Goal: Information Seeking & Learning: Learn about a topic

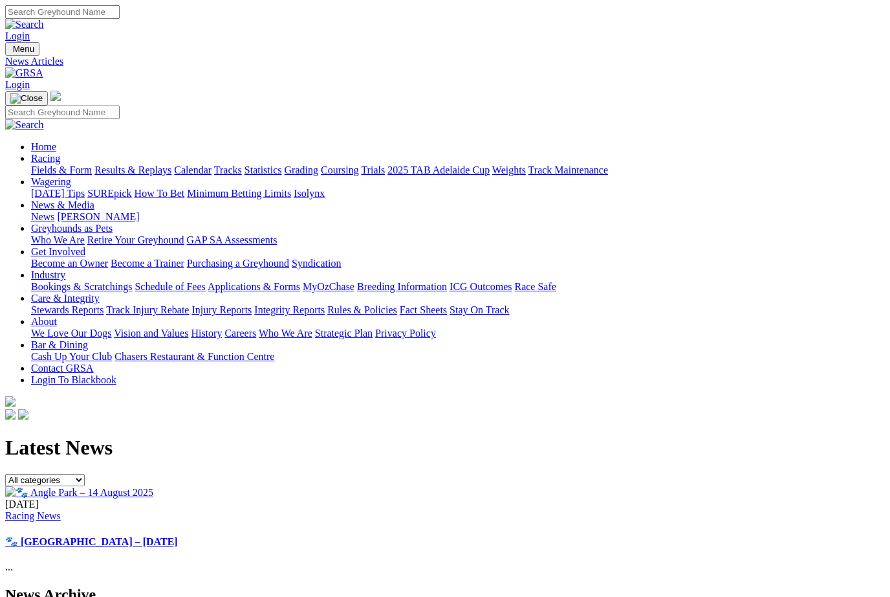
click at [60, 153] on link "Racing" at bounding box center [45, 158] width 29 height 11
click at [71, 176] on link "Wagering" at bounding box center [51, 181] width 40 height 11
click at [60, 153] on link "Racing" at bounding box center [45, 158] width 29 height 11
click at [94, 199] on link "News & Media" at bounding box center [62, 204] width 63 height 11
click at [553, 498] on div "15 Aug 2025 Racing News 🐾 Angle Park – 14 August 2025 ..." at bounding box center [445, 535] width 880 height 75
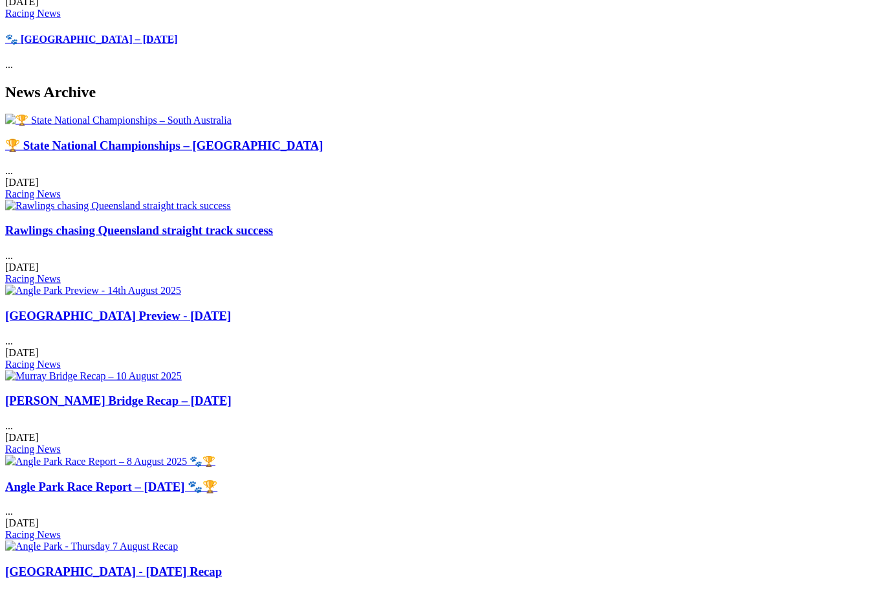
scroll to position [503, 0]
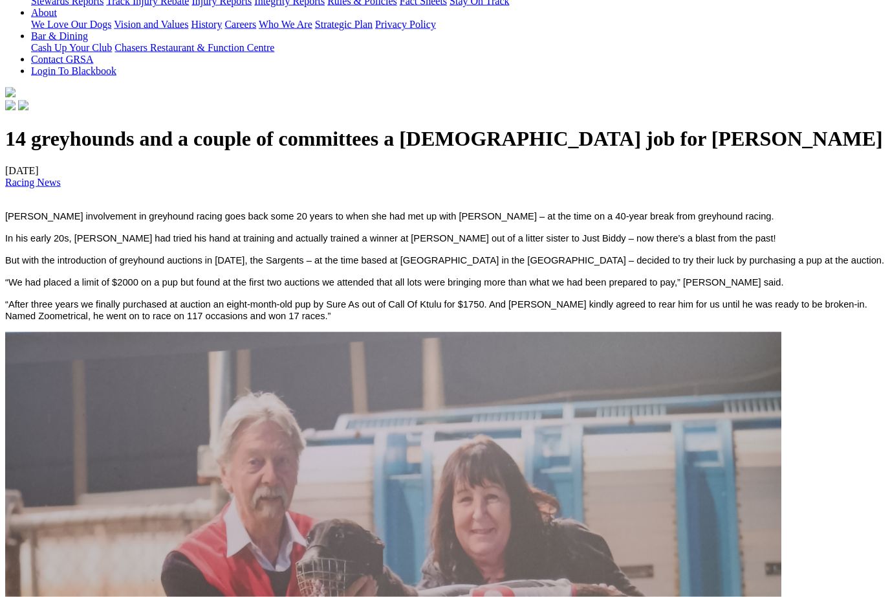
scroll to position [318, 0]
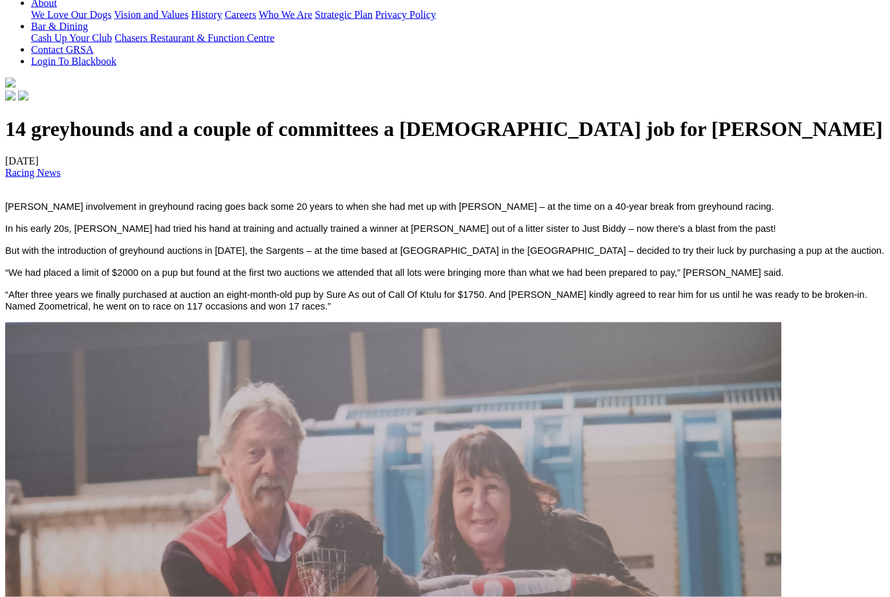
click at [20, 104] on div at bounding box center [445, 104] width 880 height 0
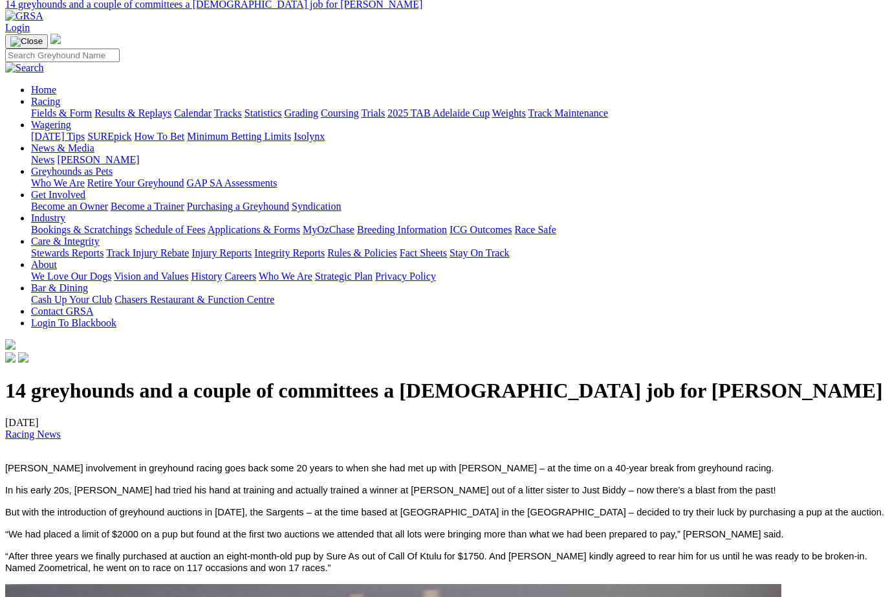
scroll to position [0, 0]
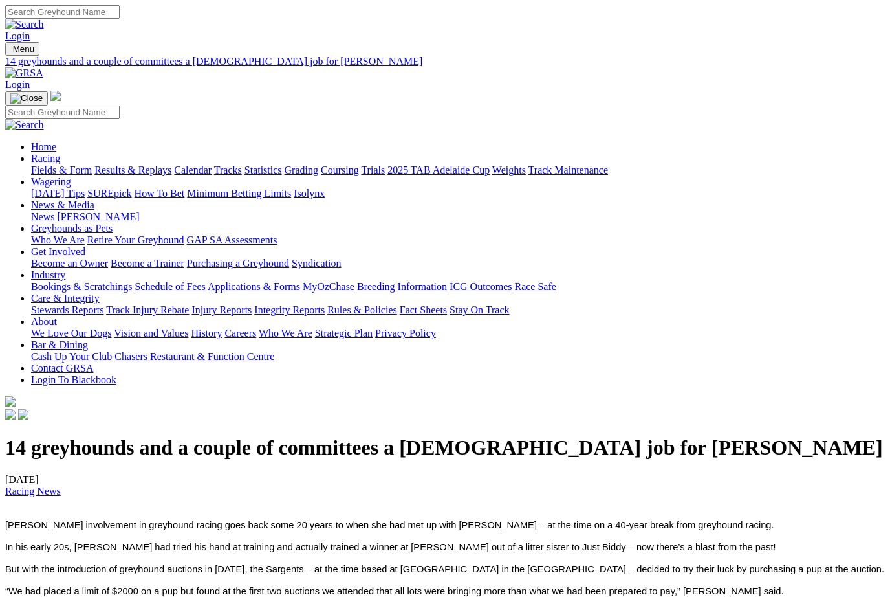
click at [31, 422] on div at bounding box center [445, 422] width 880 height 0
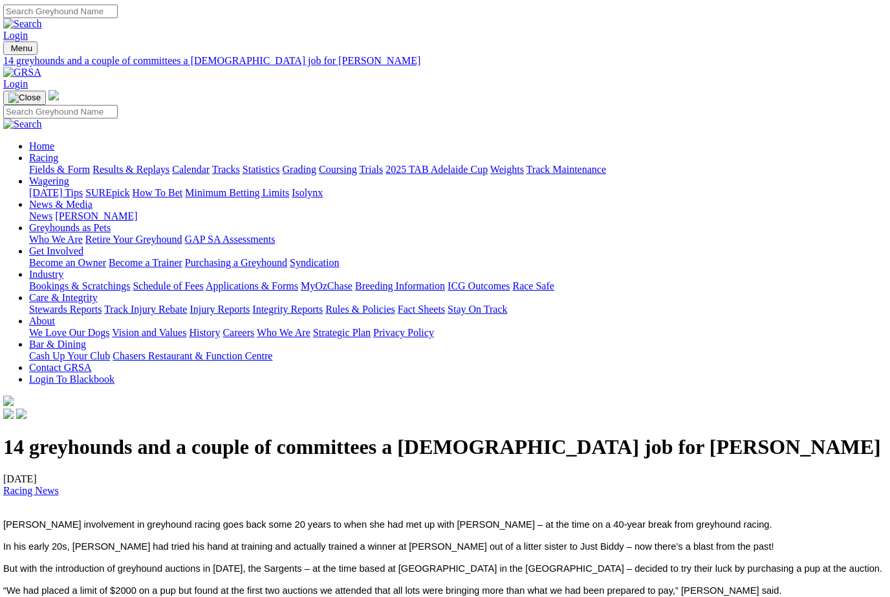
scroll to position [0, 3]
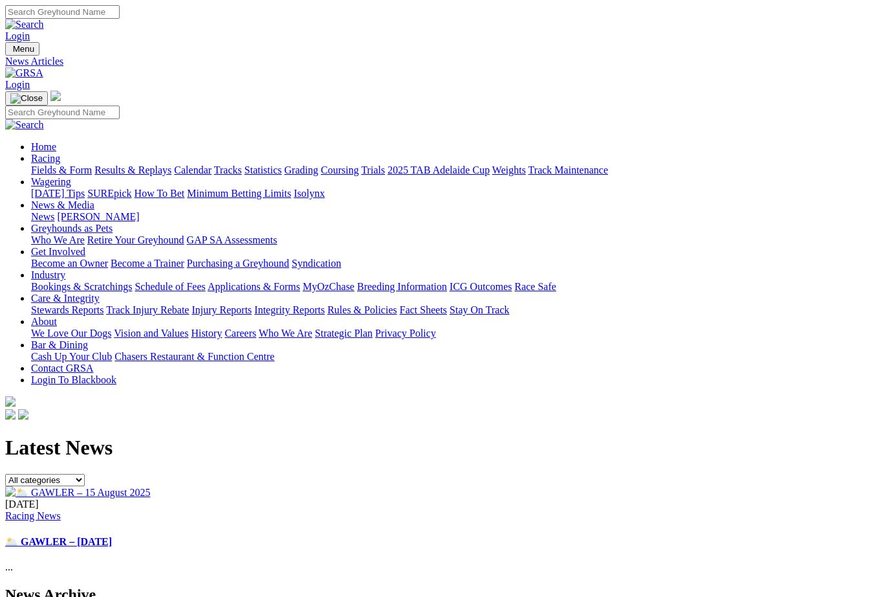
click at [43, 67] on img at bounding box center [24, 73] width 38 height 12
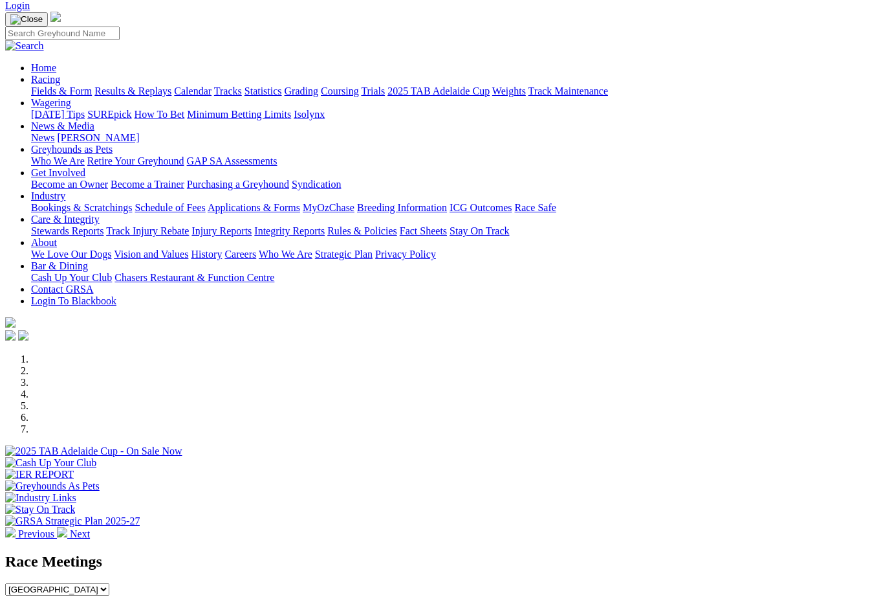
scroll to position [55, 0]
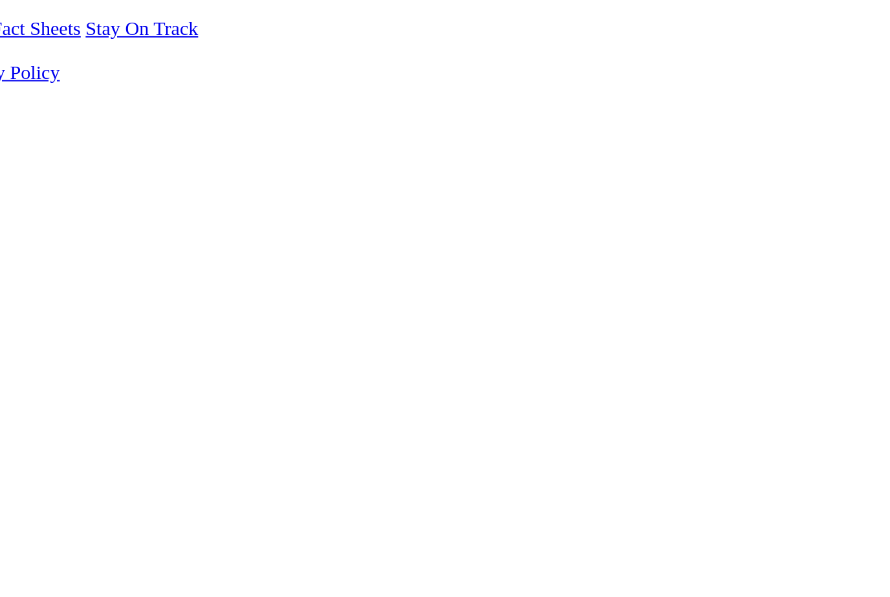
scroll to position [38, 0]
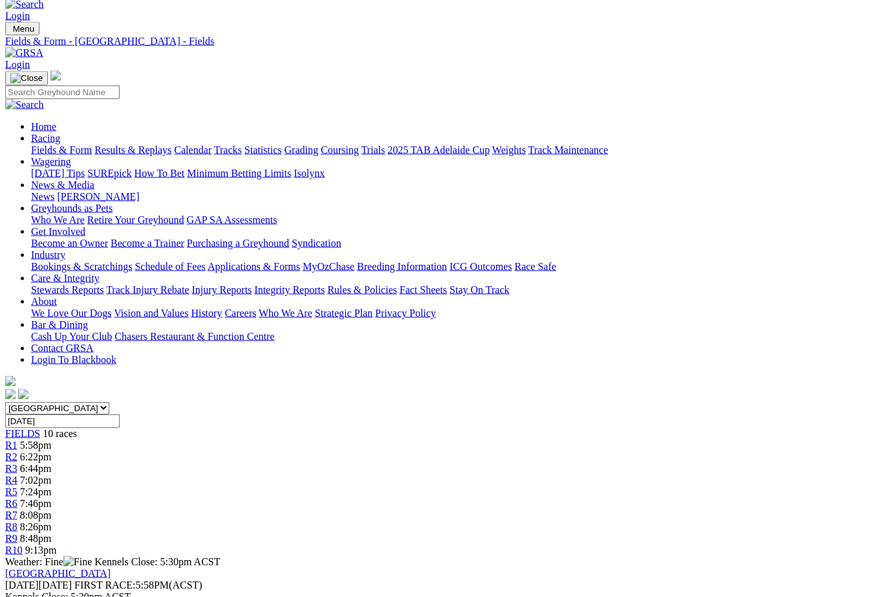
scroll to position [0, 0]
